Goal: Task Accomplishment & Management: Manage account settings

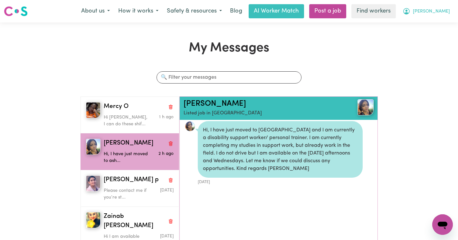
click at [445, 5] on button "[PERSON_NAME]" at bounding box center [426, 12] width 56 height 14
click at [427, 39] on link "Logout" at bounding box center [428, 37] width 51 height 12
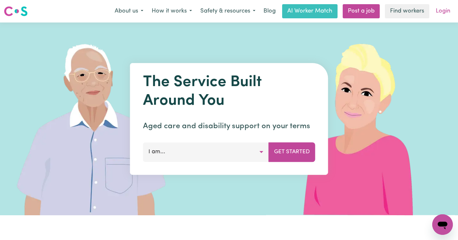
click at [441, 11] on link "Login" at bounding box center [443, 11] width 22 height 14
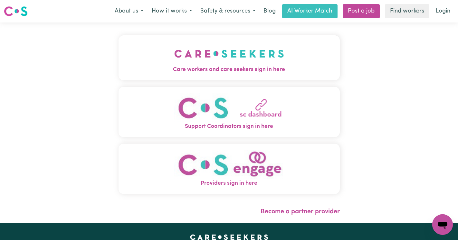
click at [195, 47] on img "Care workers and care seekers sign in here" at bounding box center [229, 54] width 110 height 24
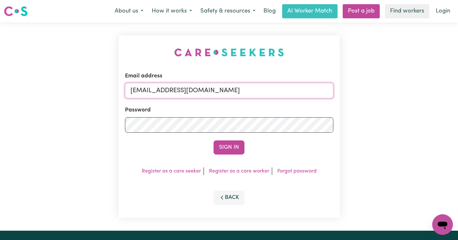
drag, startPoint x: 289, startPoint y: 90, endPoint x: 175, endPoint y: 89, distance: 113.6
click at [175, 89] on input "[EMAIL_ADDRESS][DOMAIN_NAME]" at bounding box center [229, 90] width 208 height 15
click at [325, 95] on input "[EMAIL_ADDRESS][DOMAIN_NAME]" at bounding box center [229, 90] width 208 height 15
drag, startPoint x: 305, startPoint y: 89, endPoint x: 173, endPoint y: 93, distance: 131.7
click at [173, 93] on input "[EMAIL_ADDRESS][DOMAIN_NAME]" at bounding box center [229, 90] width 208 height 15
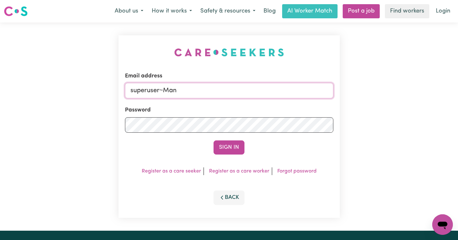
type input "[EMAIL_ADDRESS][DOMAIN_NAME]"
click at [213, 141] on button "Sign In" at bounding box center [228, 148] width 31 height 14
